Goal: Answer question/provide support

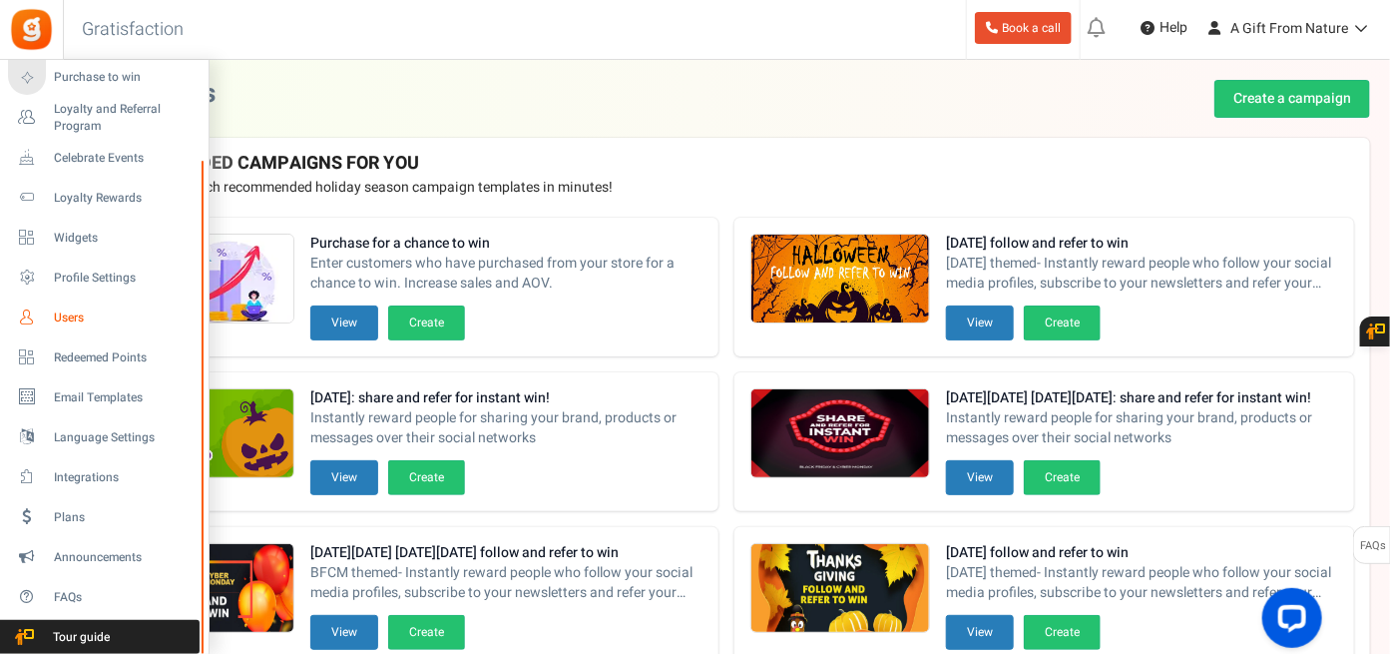
click at [126, 317] on span "Users" at bounding box center [124, 317] width 140 height 17
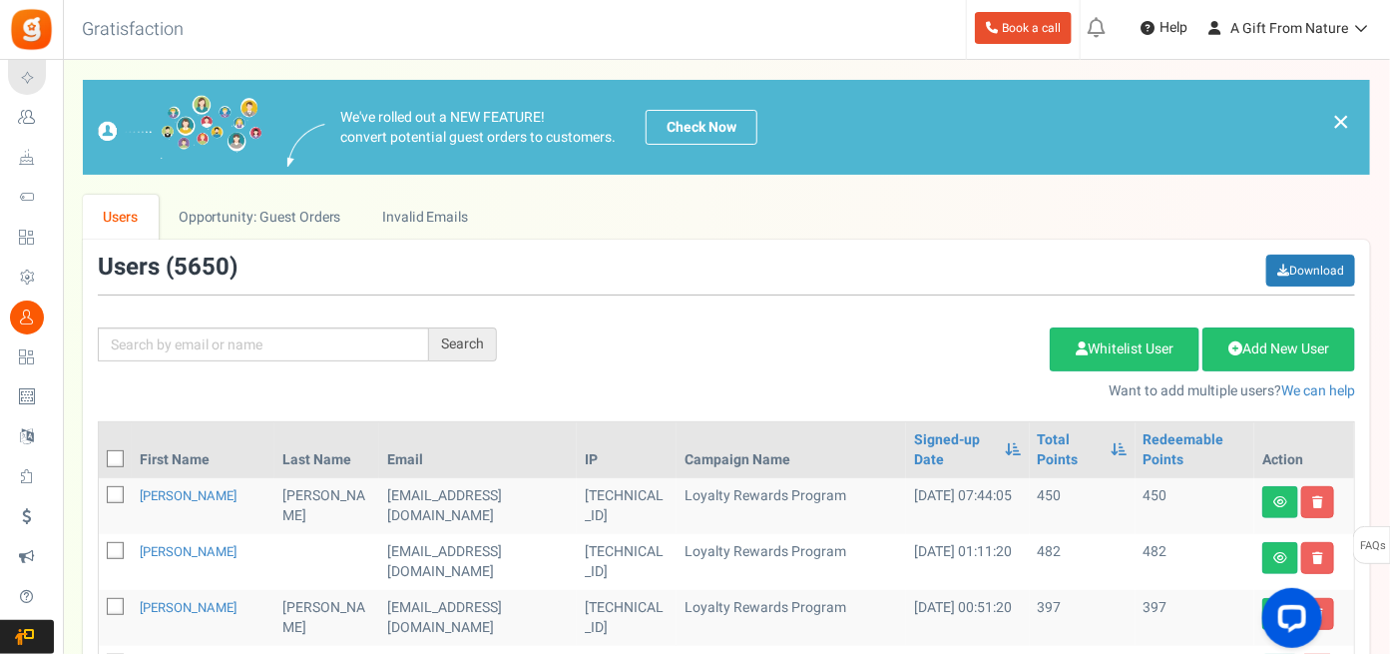
click at [300, 325] on div "Search Add Etsy Order Delete Selected Users Import Users Spam Protection Subtra…" at bounding box center [726, 327] width 1287 height 147
click at [294, 341] on input "text" at bounding box center [263, 344] width 331 height 34
paste input "[EMAIL_ADDRESS][DOMAIN_NAME]"
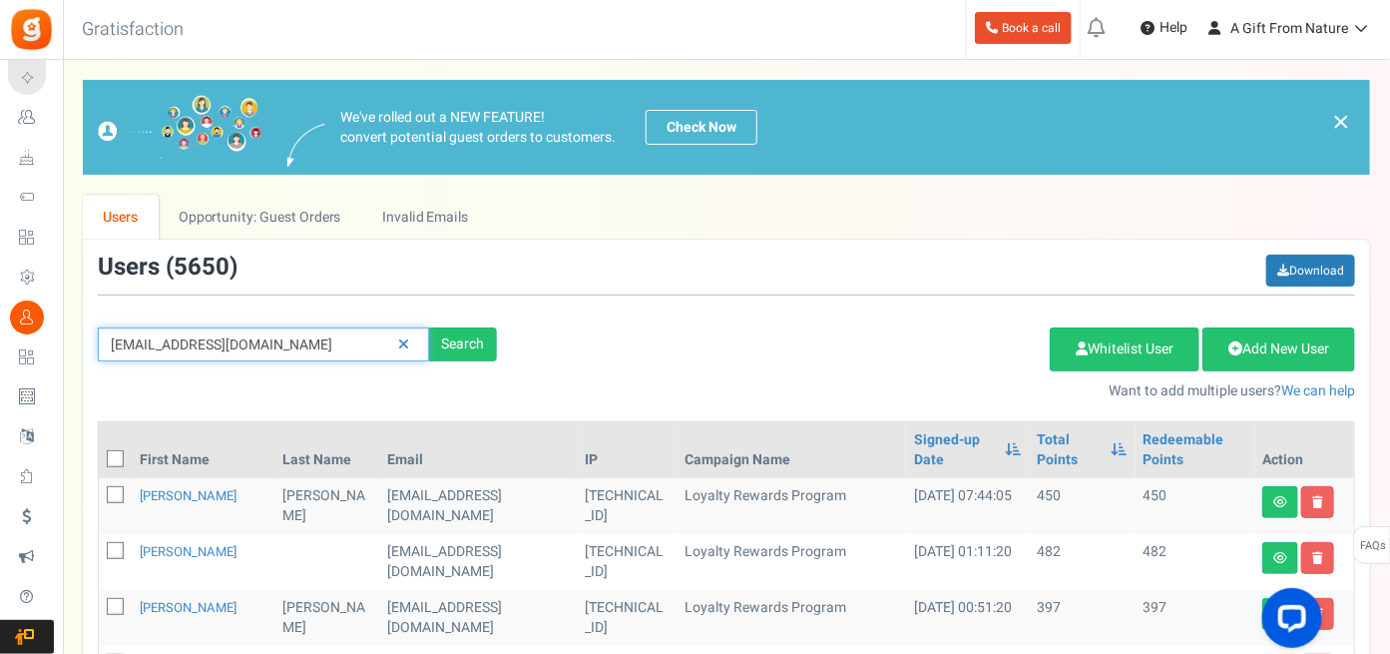
type input "[EMAIL_ADDRESS][DOMAIN_NAME]"
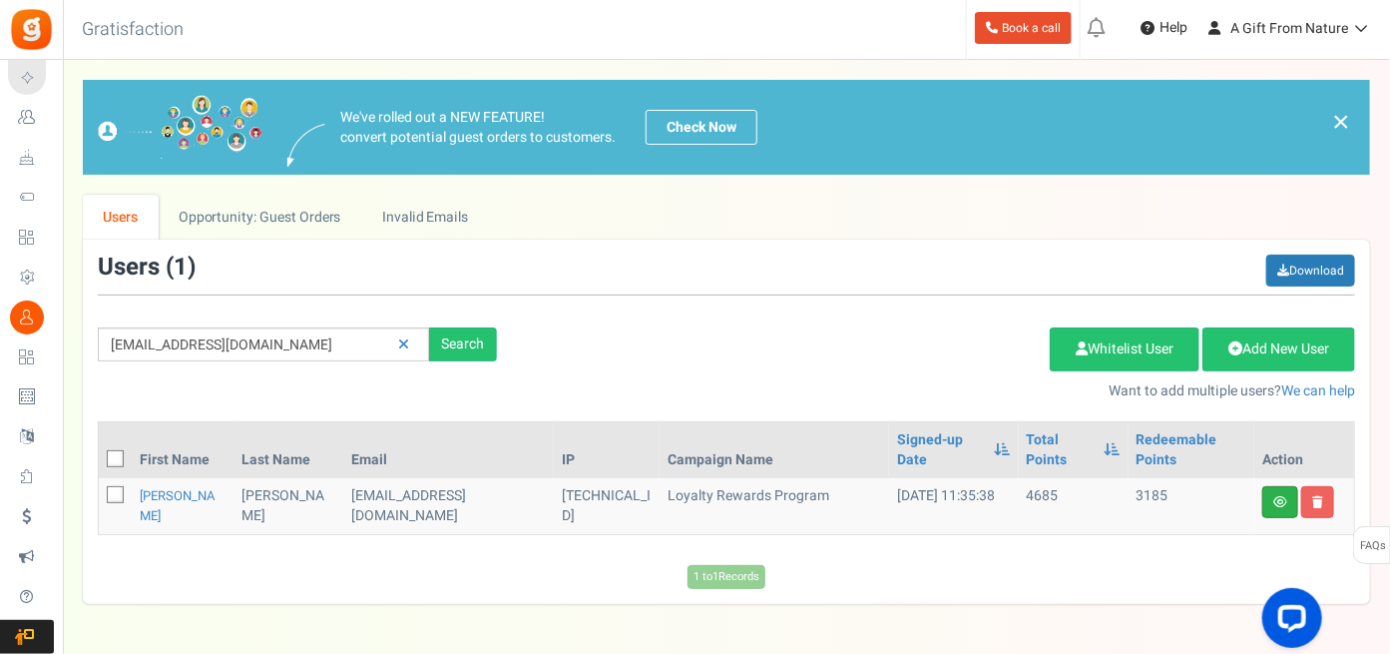
click at [1283, 486] on link at bounding box center [1280, 502] width 36 height 32
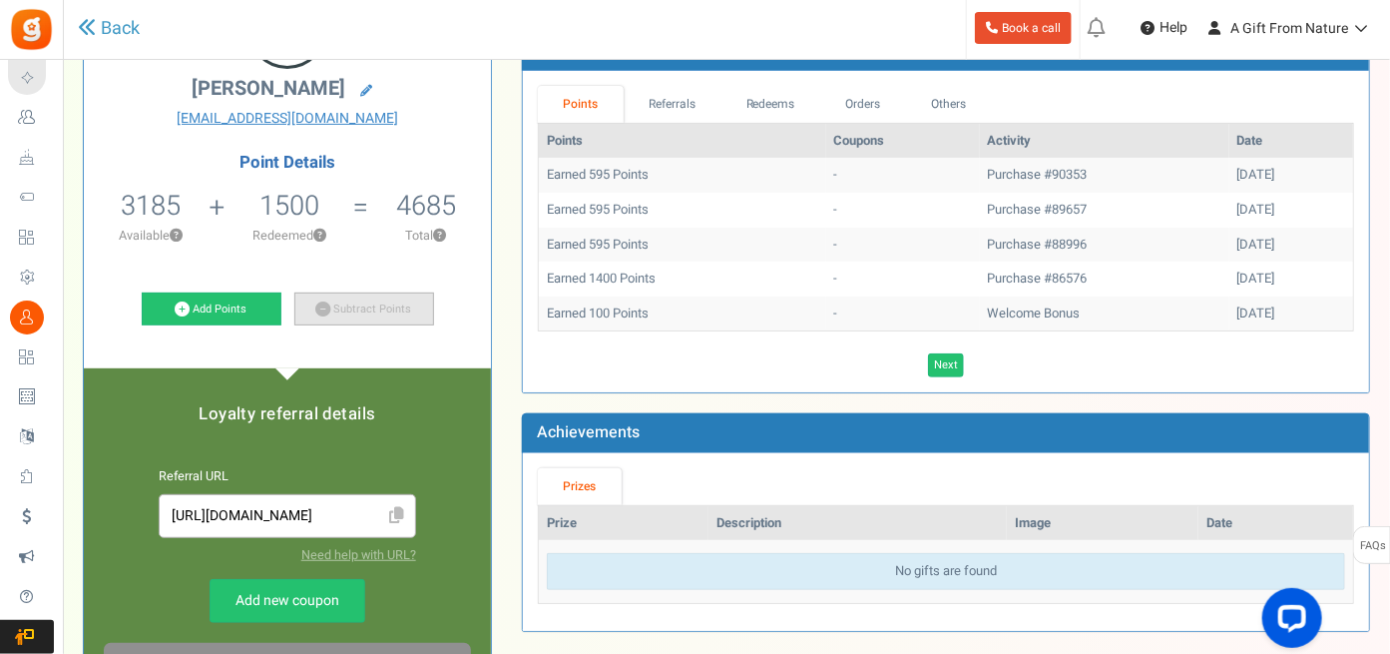
scroll to position [200, 0]
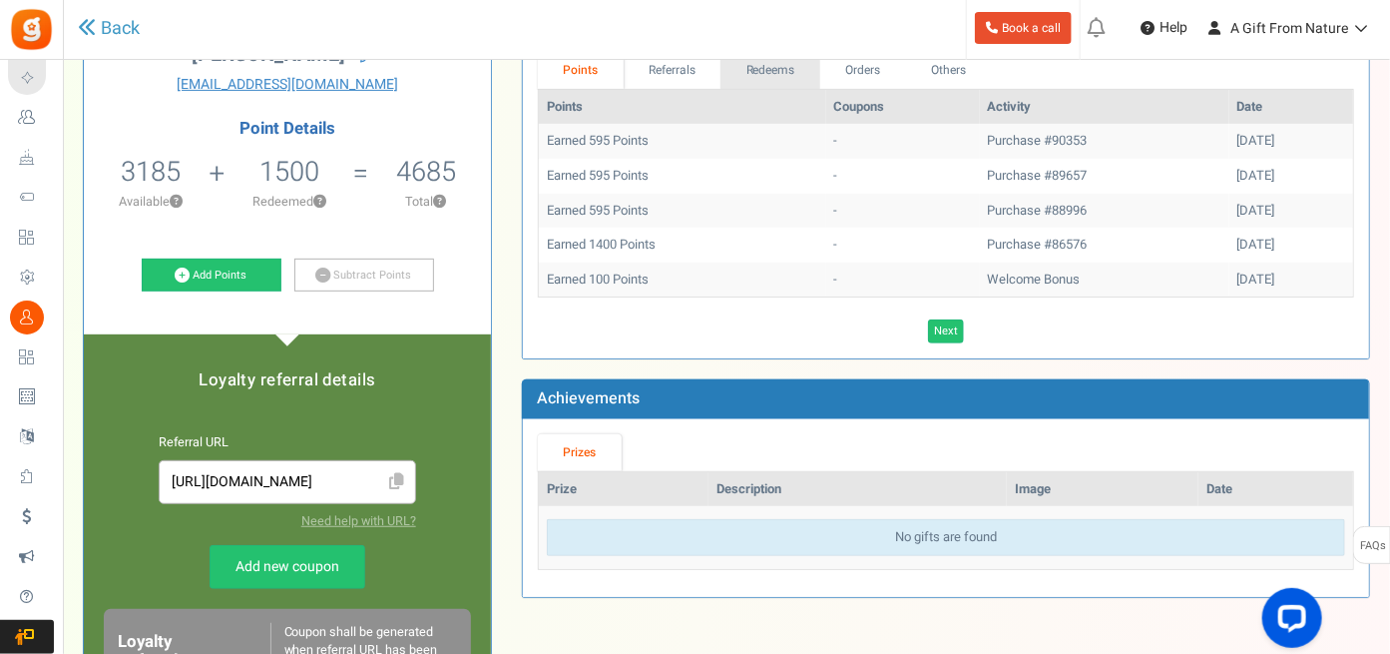
click at [777, 65] on link "Redeems" at bounding box center [771, 70] width 100 height 37
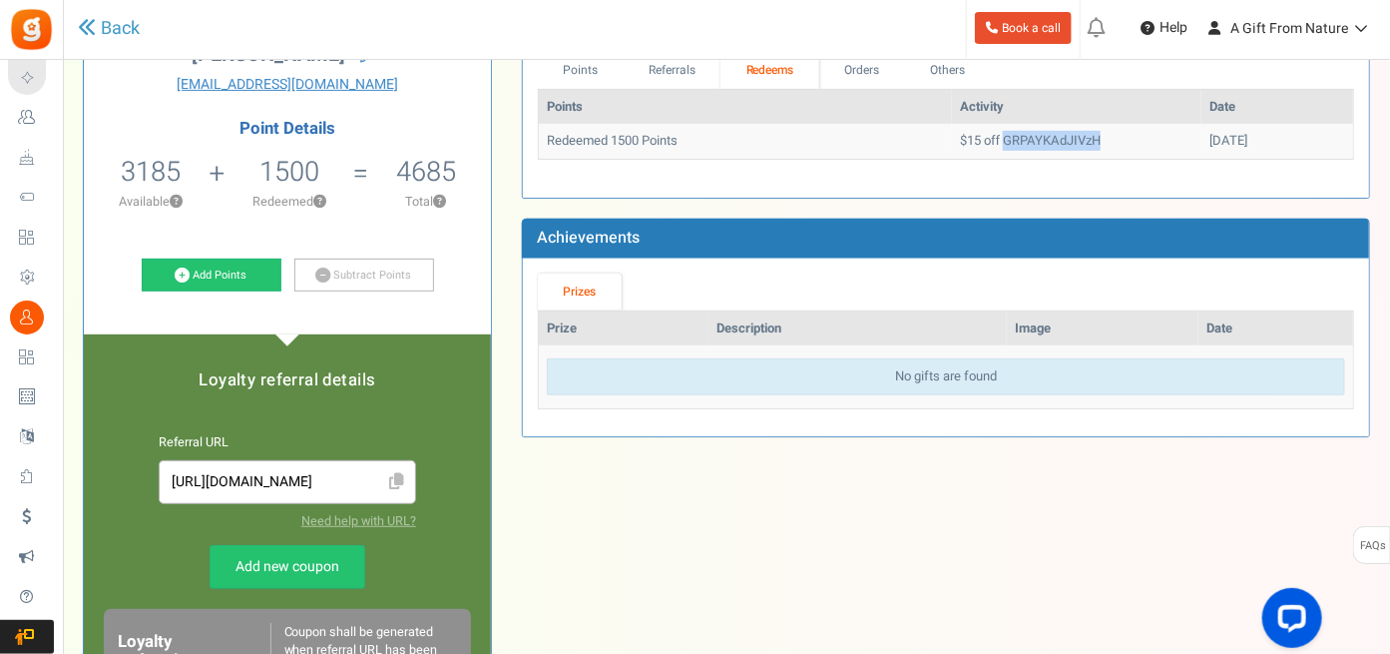
drag, startPoint x: 952, startPoint y: 139, endPoint x: 1067, endPoint y: 131, distance: 115.0
click at [1067, 131] on td "$15 off GRPAYKAdJIVzH" at bounding box center [1077, 141] width 250 height 35
copy td "GRPAYKAdJIVzH"
click at [973, 134] on td "$15 off GRPAYKAdJIVzH" at bounding box center [1077, 141] width 250 height 35
drag, startPoint x: 192, startPoint y: 166, endPoint x: 96, endPoint y: 166, distance: 95.8
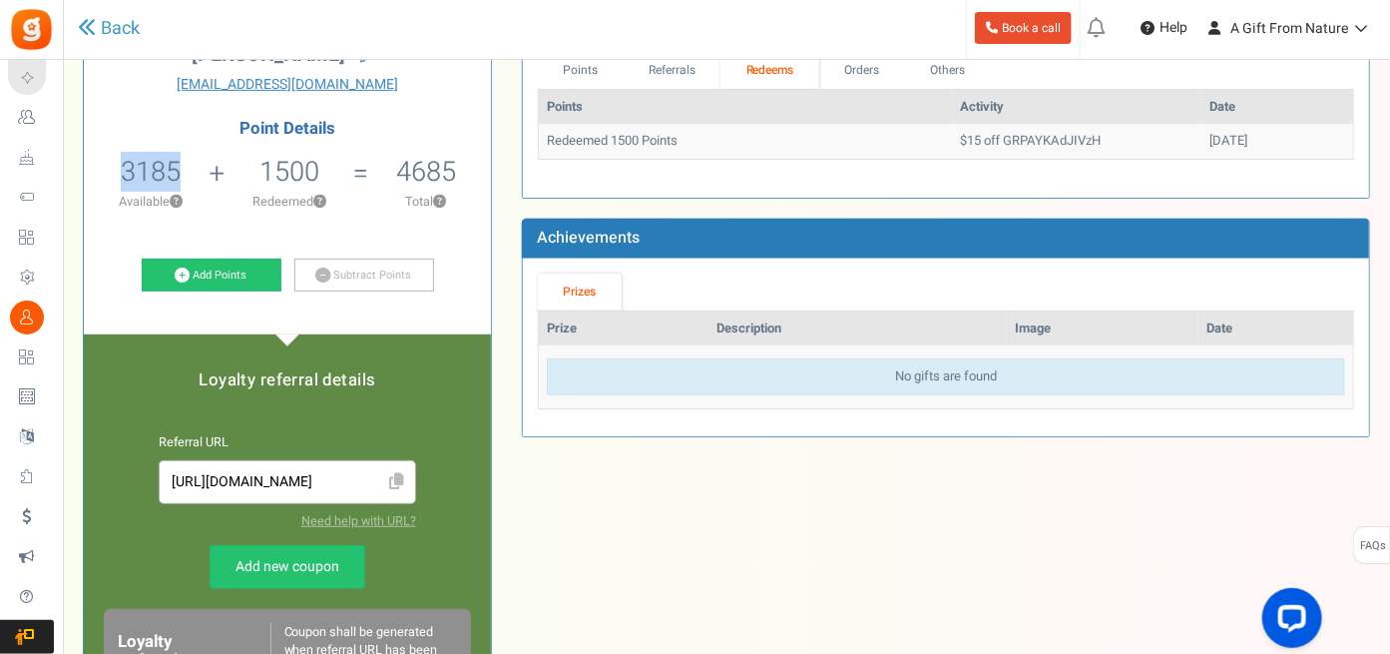
click at [96, 166] on li "3185 3185 Redeemable 0 Exclusion Available ?" at bounding box center [151, 188] width 134 height 83
copy span "3185"
drag, startPoint x: 908, startPoint y: 136, endPoint x: 1064, endPoint y: 137, distance: 155.7
click at [1064, 137] on td "$15 off GRPAYKAdJIVzH" at bounding box center [1077, 141] width 250 height 35
copy td "$15 off GRPAYKAdJIVzH"
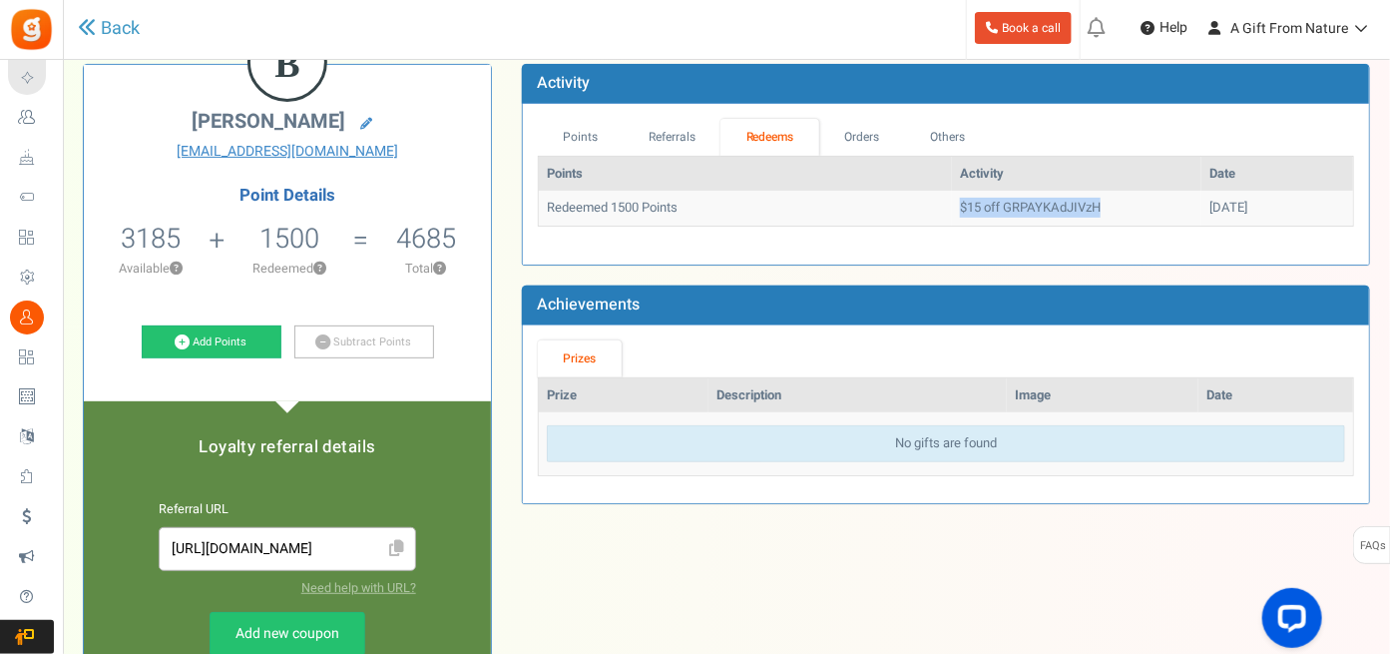
scroll to position [0, 0]
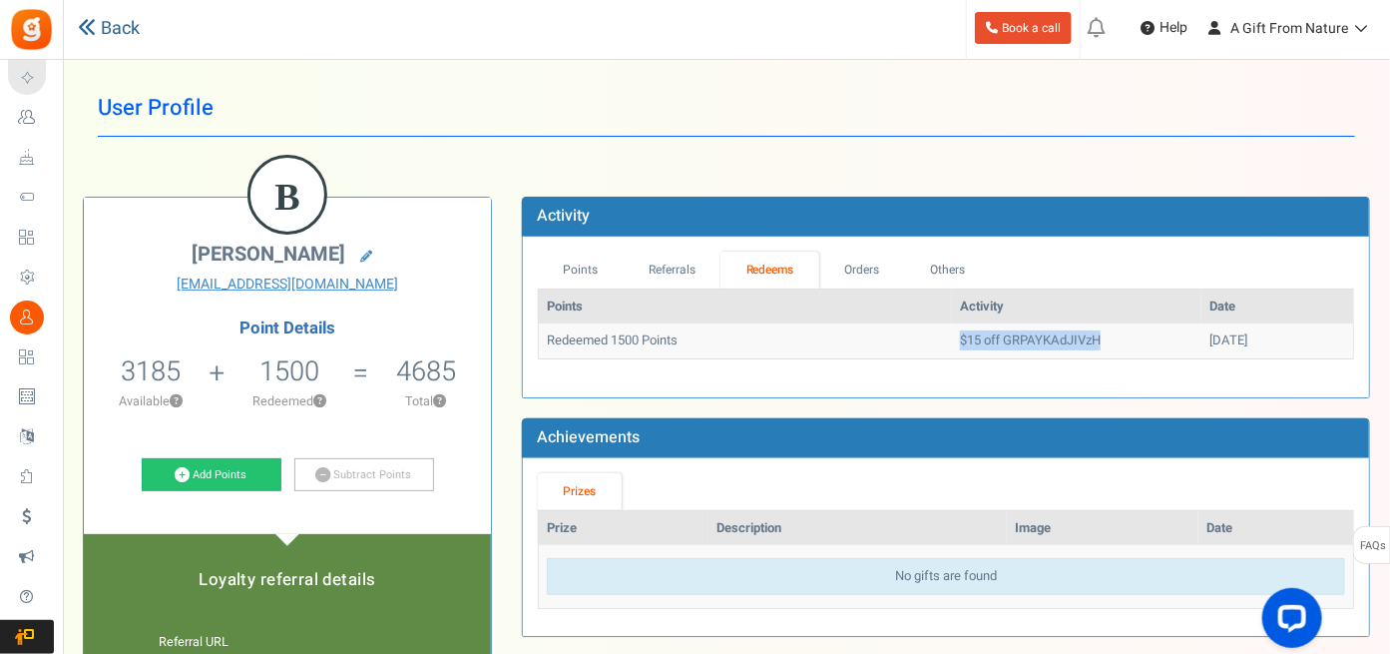
click at [92, 24] on icon at bounding box center [87, 27] width 18 height 18
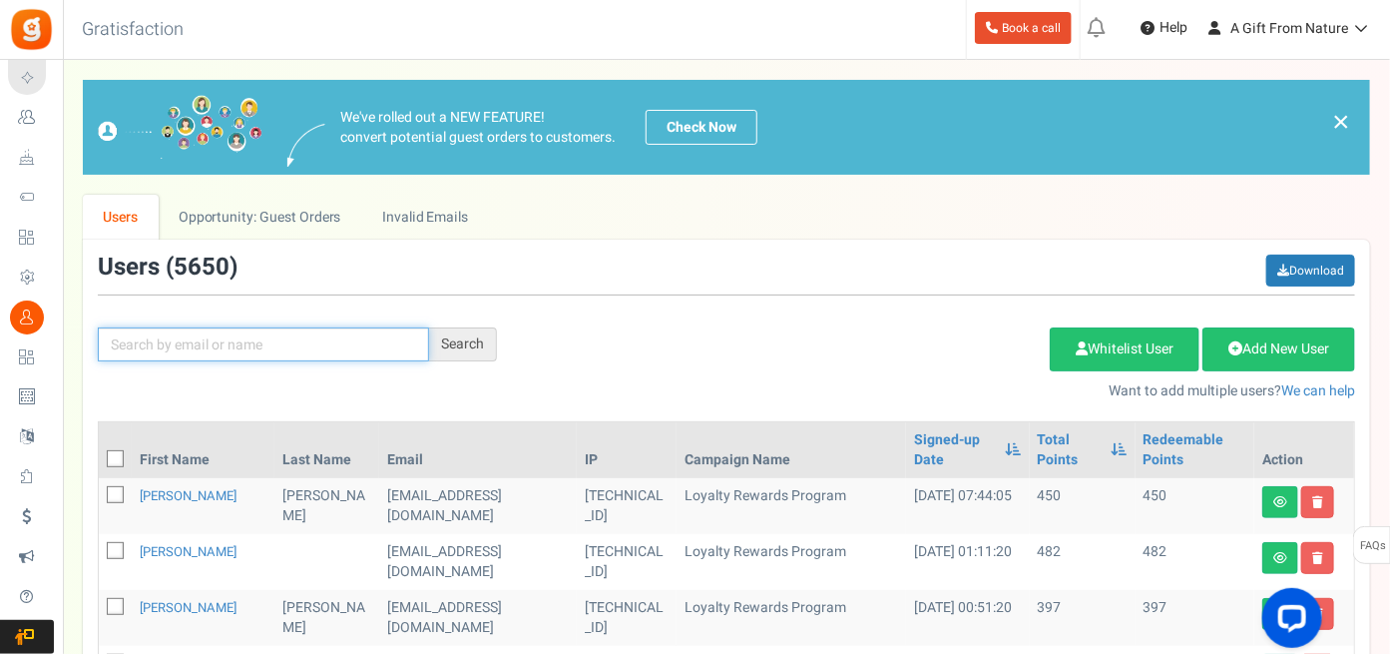
click at [387, 345] on input "text" at bounding box center [263, 344] width 331 height 34
paste input "[EMAIL_ADDRESS][DOMAIN_NAME]"
type input "[EMAIL_ADDRESS][DOMAIN_NAME]"
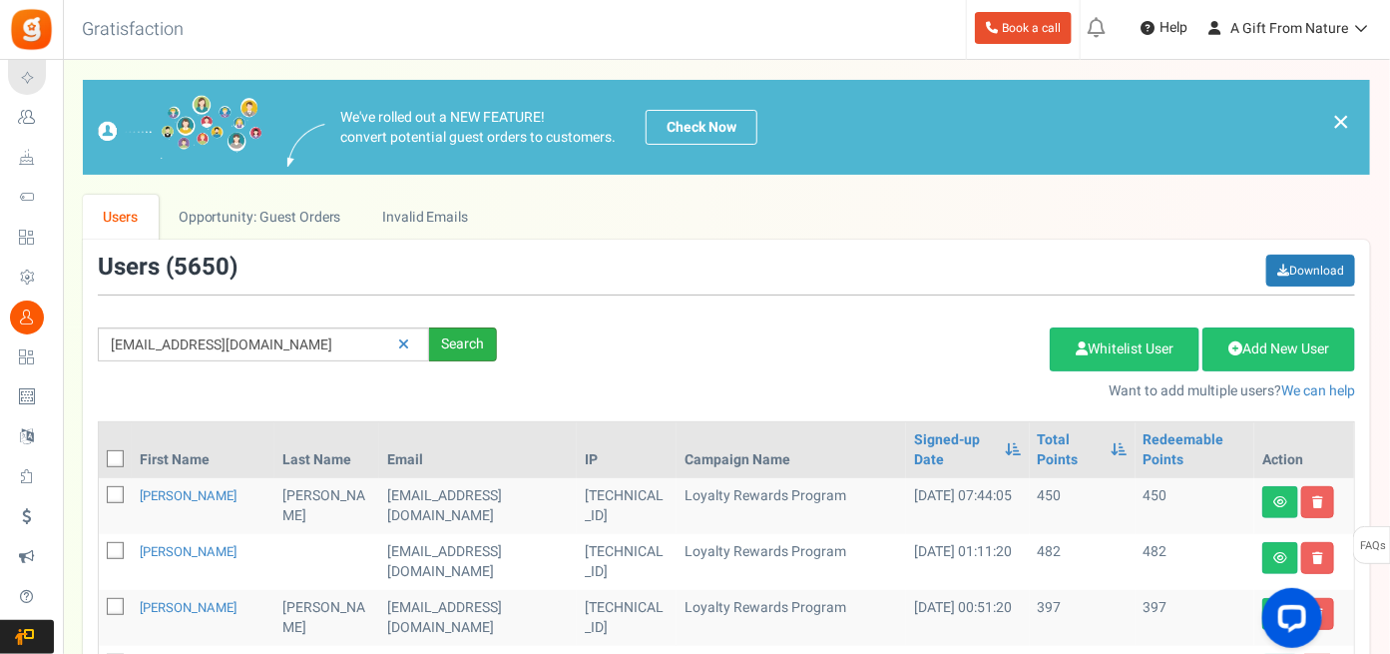
click at [463, 339] on div "Search" at bounding box center [463, 344] width 68 height 34
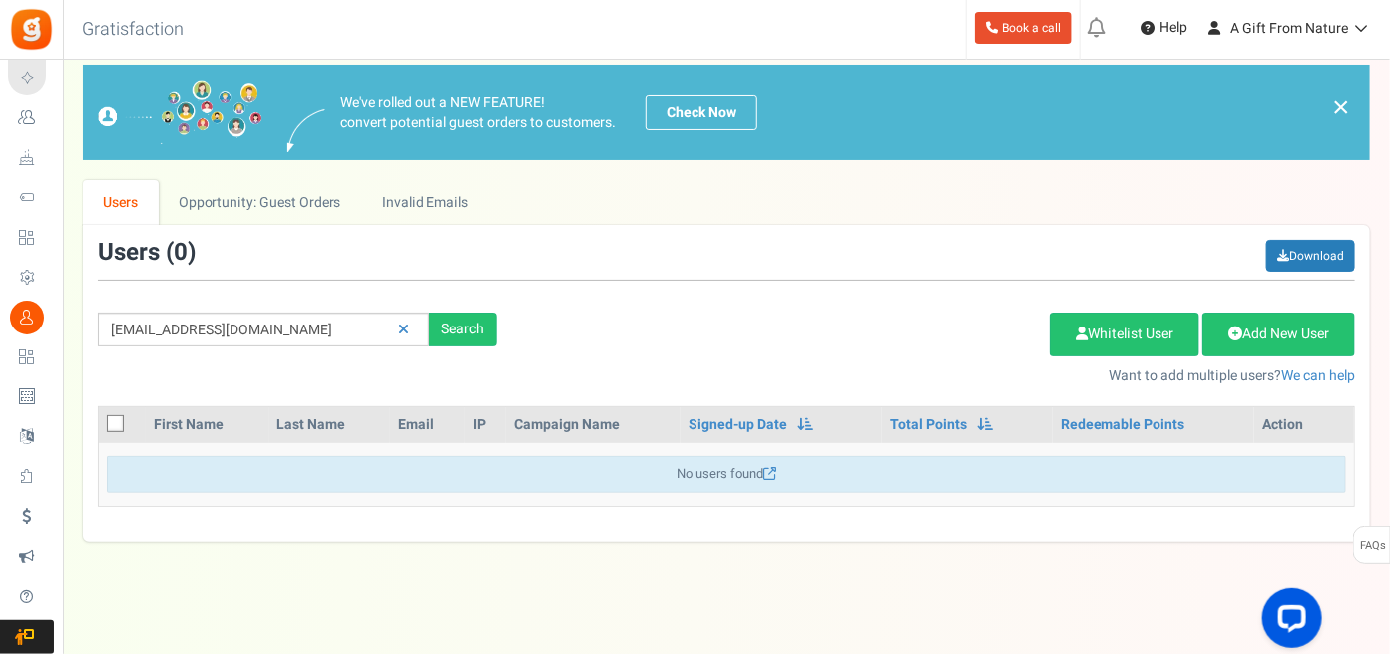
scroll to position [19, 0]
